Goal: Transaction & Acquisition: Purchase product/service

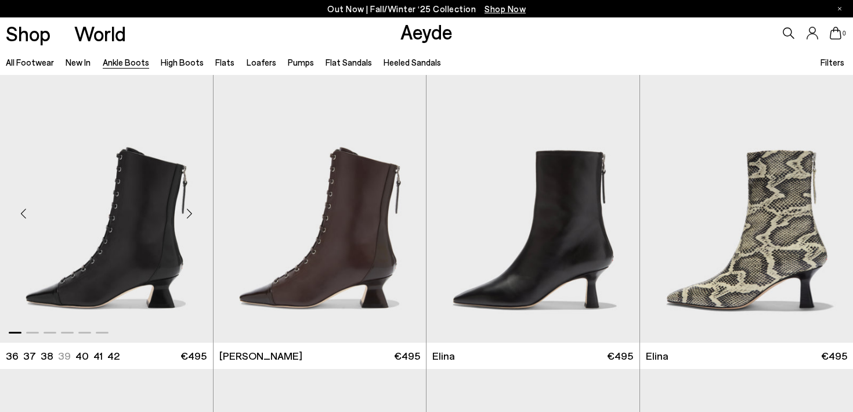
click at [134, 282] on img "1 / 6" at bounding box center [106, 209] width 213 height 268
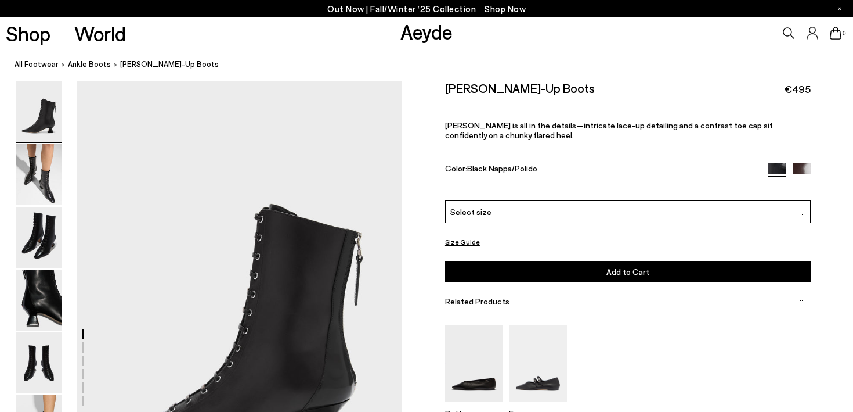
click at [458, 239] on button "Size Guide" at bounding box center [462, 242] width 35 height 15
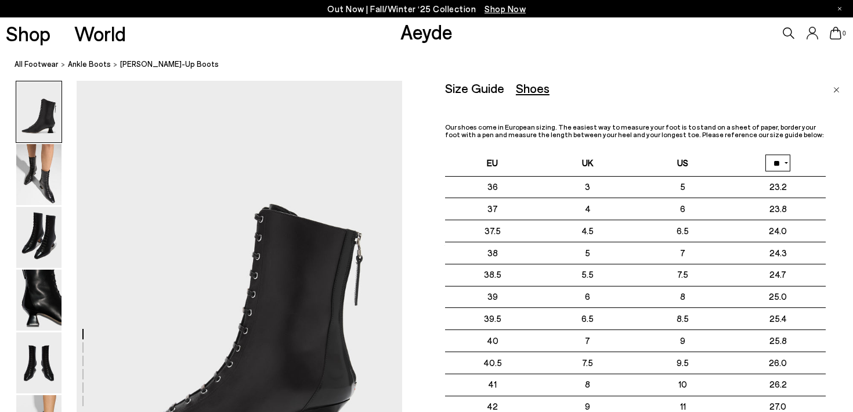
click at [778, 162] on select "** **" at bounding box center [778, 162] width 25 height 17
click at [806, 134] on p "Our shoes come in European sizing. The easiest way to measure your foot is to s…" at bounding box center [635, 130] width 381 height 15
click at [837, 91] on img "Close" at bounding box center [837, 90] width 6 height 6
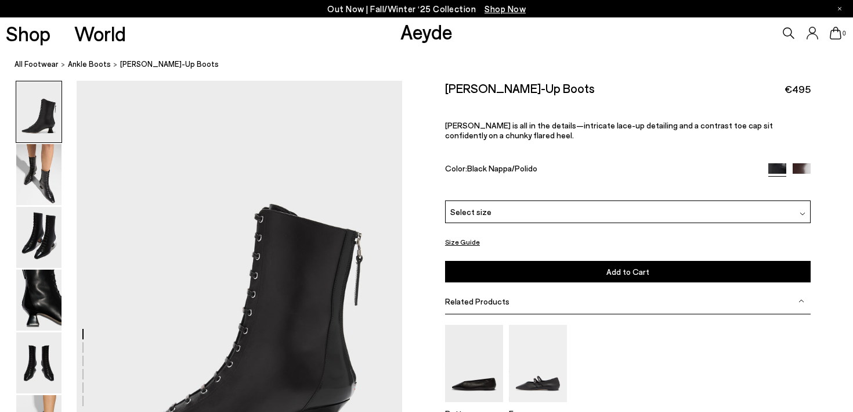
click at [472, 243] on button "Size Guide" at bounding box center [462, 242] width 35 height 15
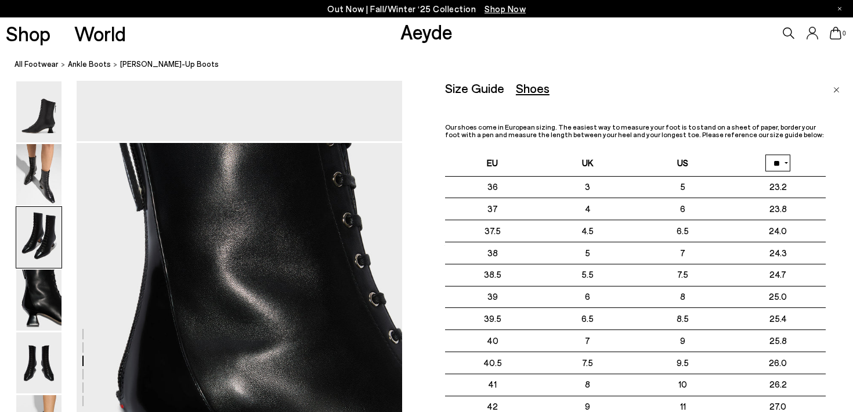
scroll to position [1249, 0]
